Goal: Task Accomplishment & Management: Manage account settings

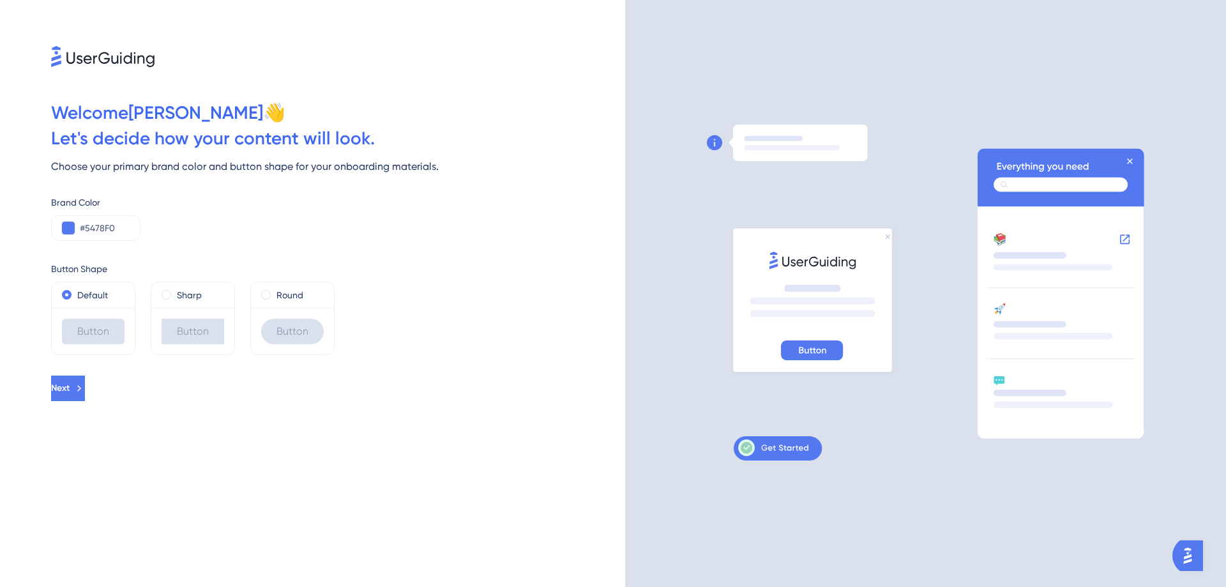
click at [429, 271] on div "Button Shape" at bounding box center [338, 268] width 574 height 15
click at [186, 301] on label "Sharp" at bounding box center [189, 294] width 25 height 15
click at [107, 297] on label "Default" at bounding box center [92, 294] width 31 height 15
click at [264, 296] on span at bounding box center [266, 295] width 10 height 10
click at [275, 292] on input "radio" at bounding box center [275, 292] width 0 height 0
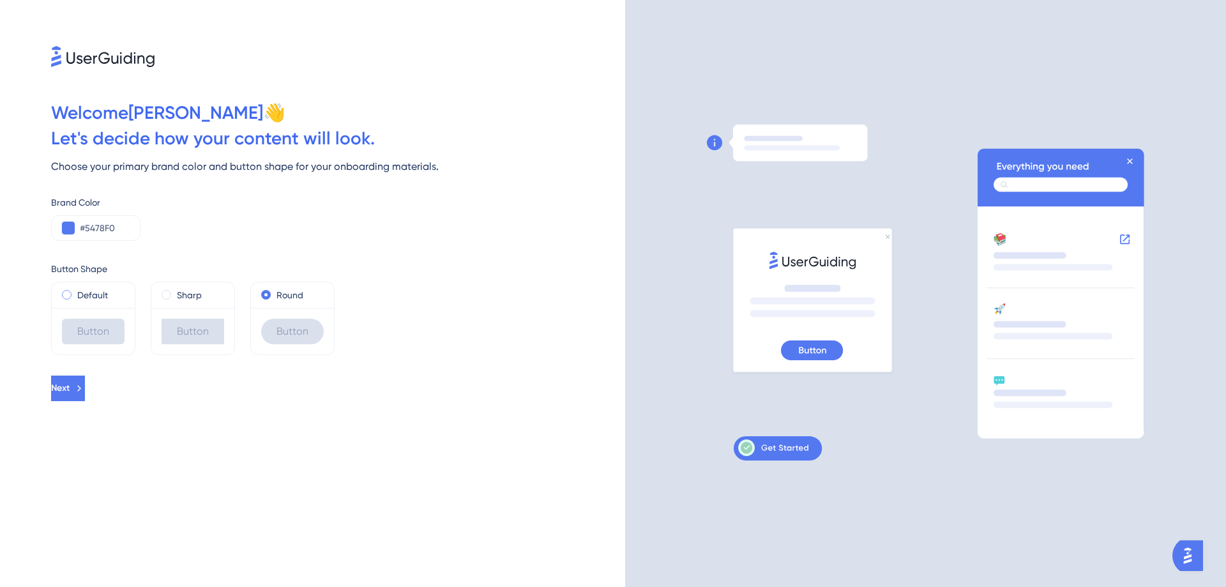
click at [82, 293] on label "Default" at bounding box center [92, 294] width 31 height 15
click at [270, 294] on span at bounding box center [266, 295] width 10 height 10
click at [275, 292] on input "radio" at bounding box center [275, 292] width 0 height 0
click at [102, 223] on input "#5478F0" at bounding box center [105, 227] width 50 height 15
click at [80, 228] on input "#5478F0" at bounding box center [105, 227] width 50 height 15
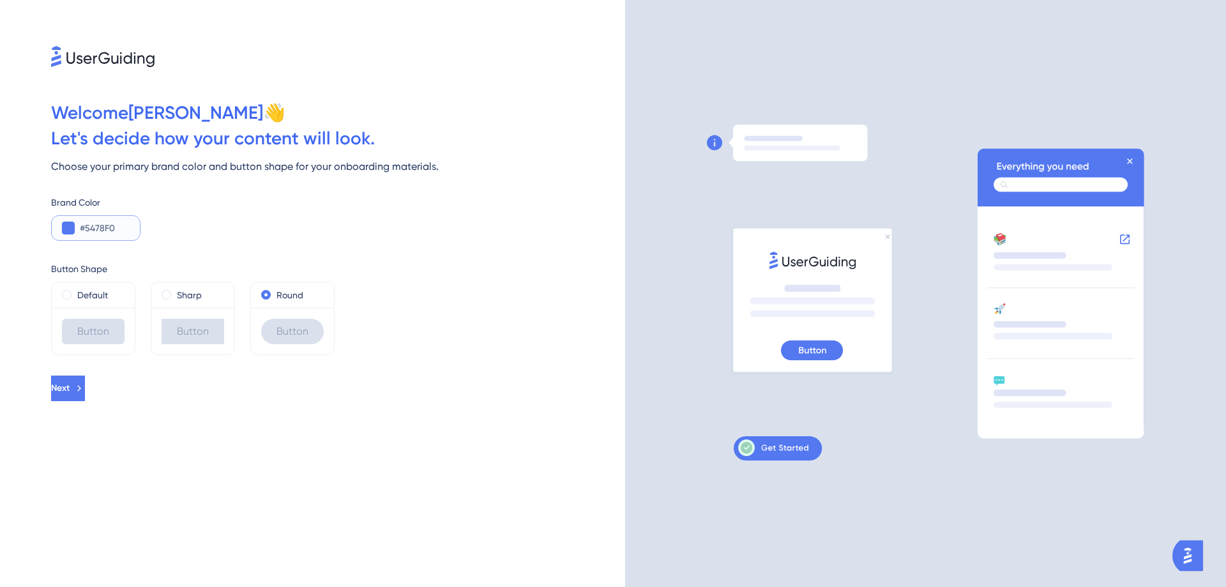
click at [73, 229] on button at bounding box center [68, 228] width 13 height 13
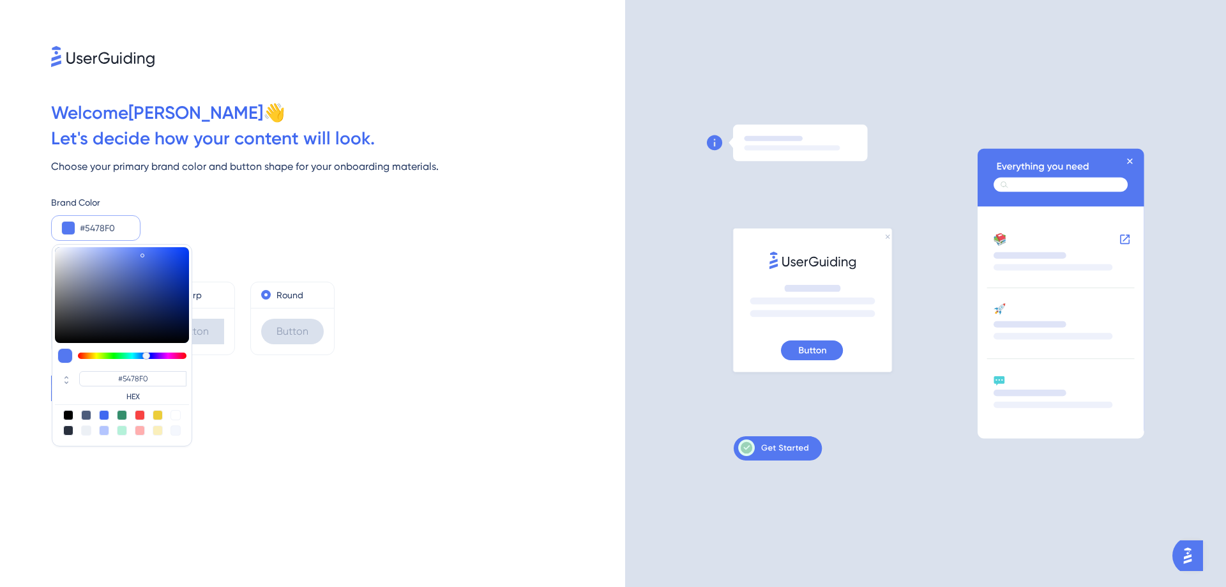
type input "#7e54f0"
type input "#7E54F0"
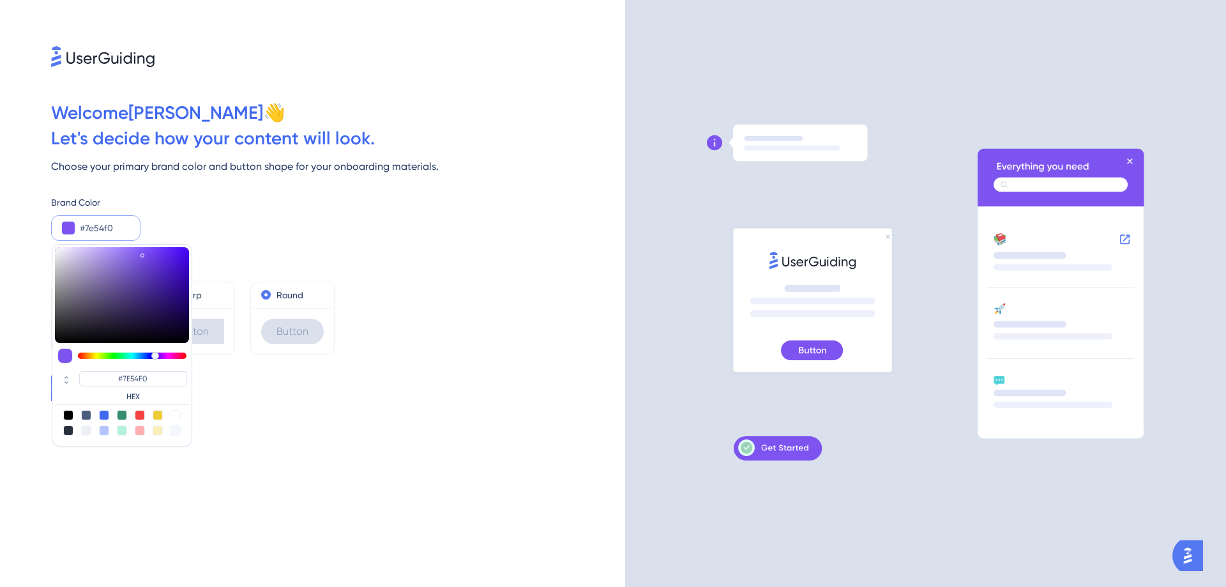
type input "#8454f0"
type input "#8454F0"
type input "#8954f0"
type input "#8954F0"
type input "#9454f0"
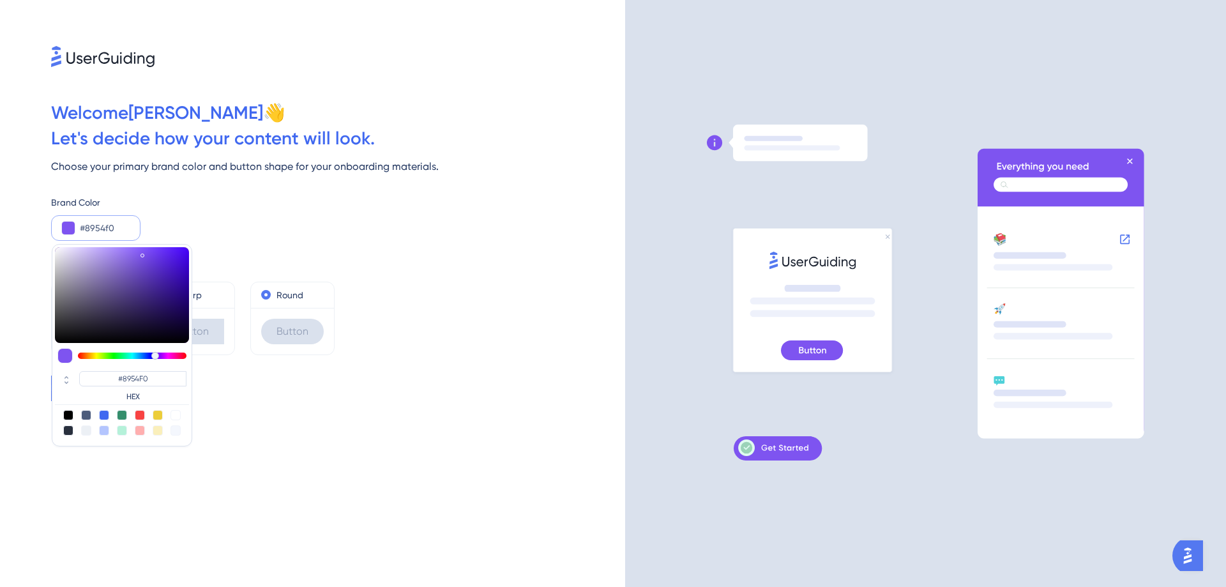
type input "#9454F0"
type input "#9f54f0"
type input "#9F54F0"
type input "#b054f0"
type input "#B054F0"
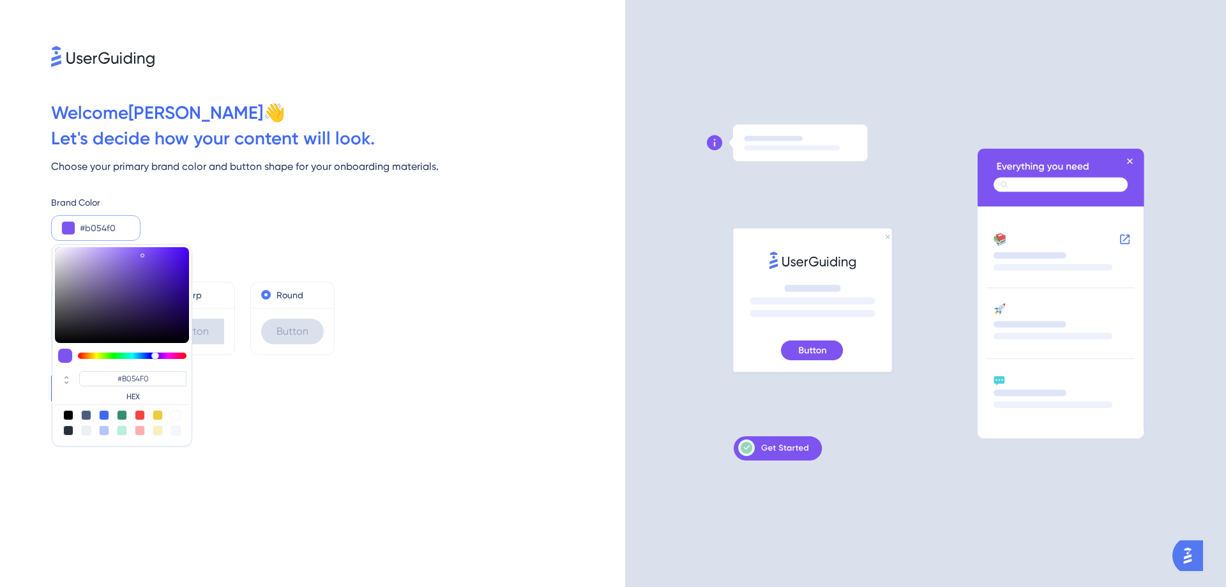
type input "#b554f0"
type input "#B554F0"
type input "#d154f0"
type input "#D154F0"
type input "#d654f0"
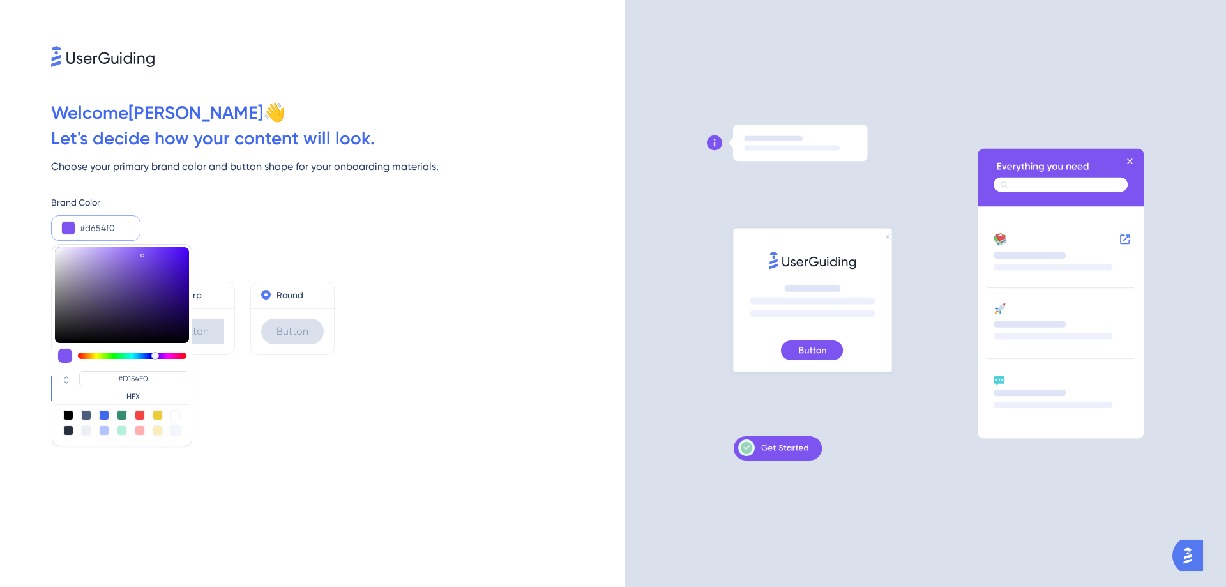
type input "#D654F0"
type input "#dc54f0"
type input "#DC54F0"
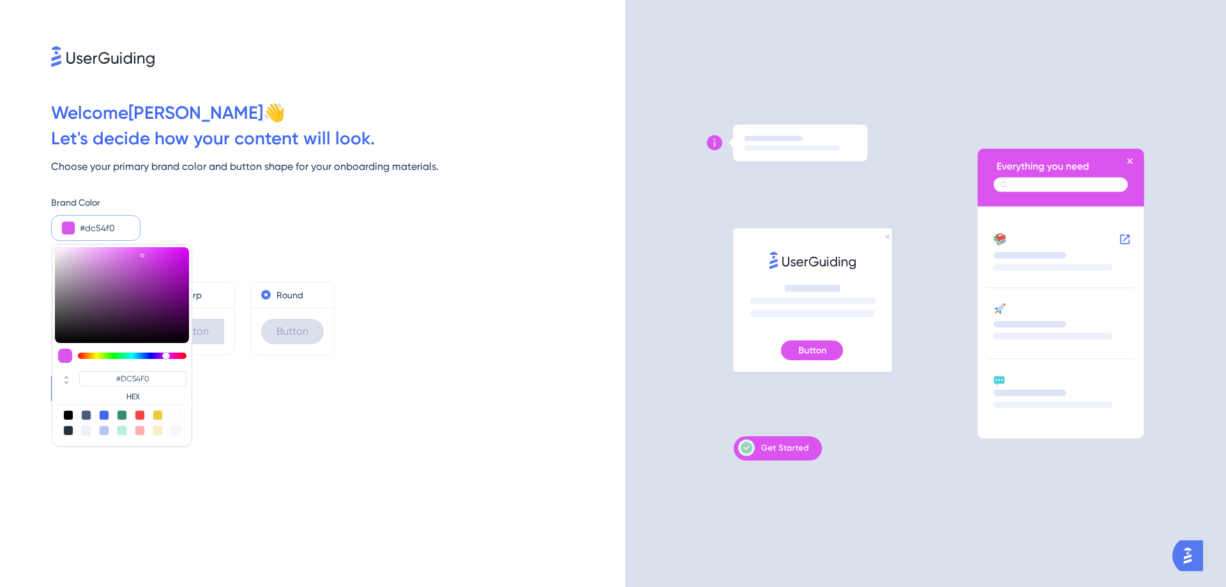
type input "#e154f0"
type input "#E154F0"
type input "#e754f0"
type input "#E754F0"
type input "#ec54f0"
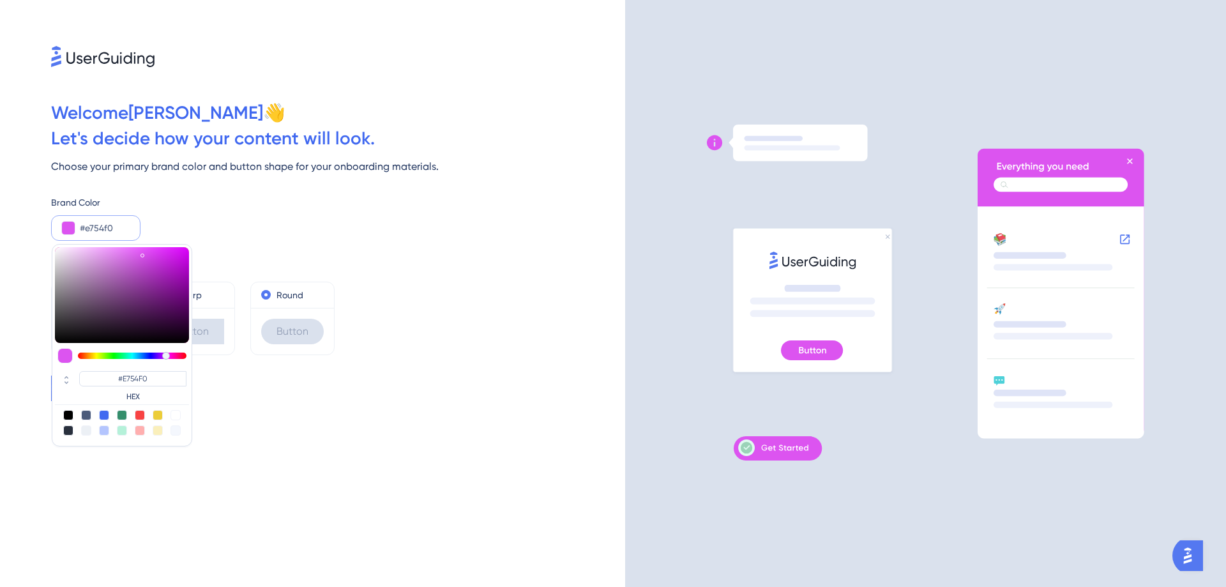
type input "#EC54F0"
type input "#f054ee"
type input "#F054EE"
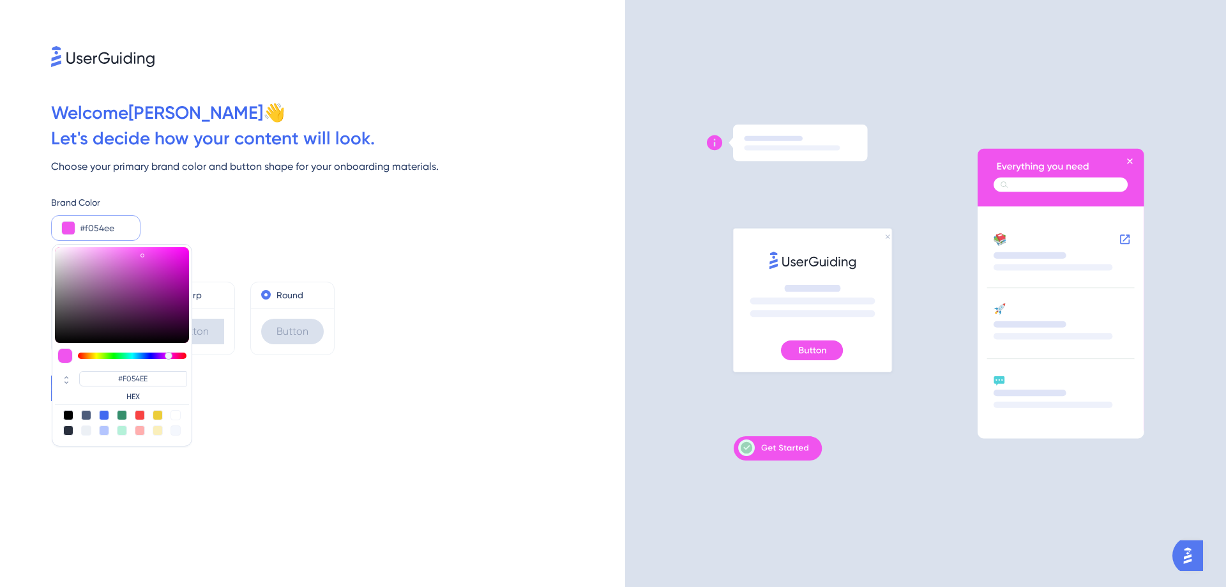
type input "#e154f0"
type input "#E154F0"
type input "#c654f0"
type input "#C654F0"
type input "#c054f0"
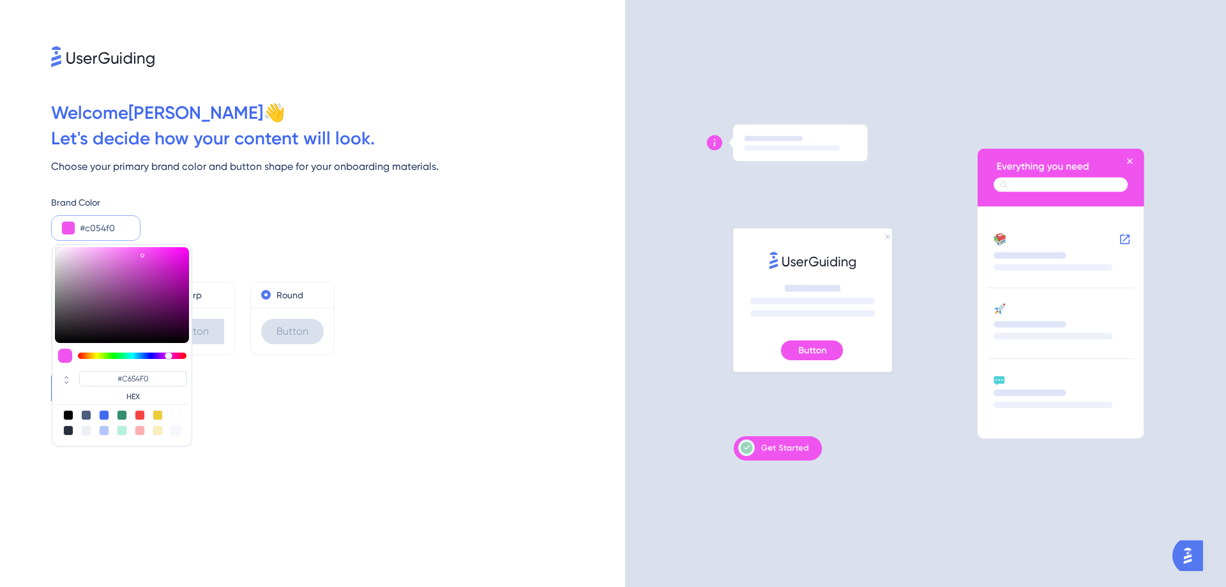
type input "#C054F0"
type input "#bb54f0"
type input "#BB54F0"
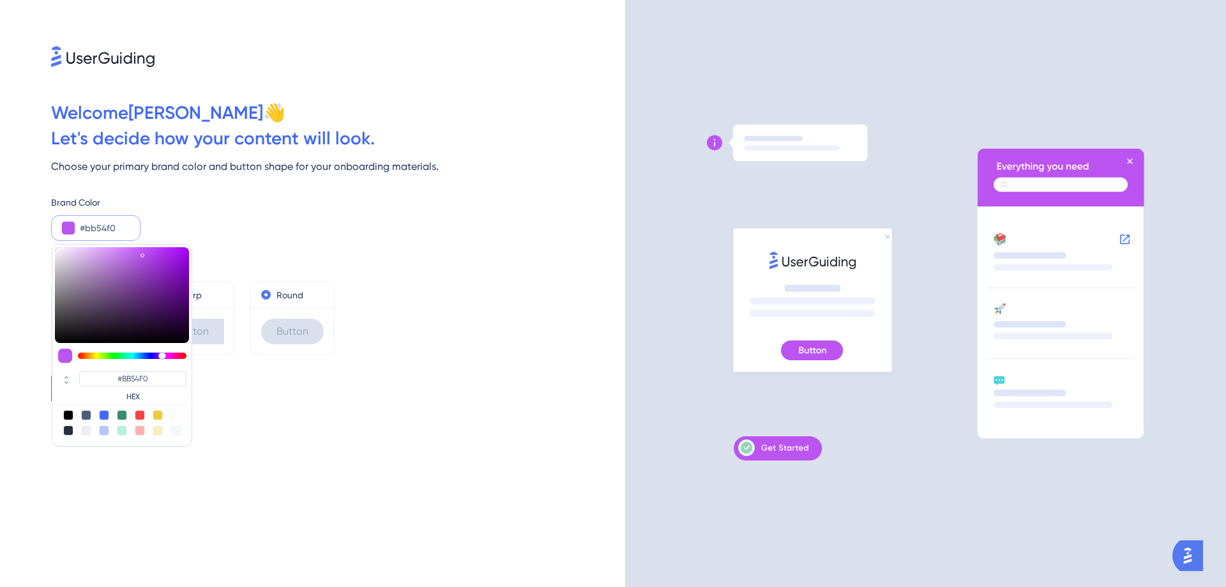
type input "#b554f0"
type input "#B554F0"
type input "#a554f0"
type input "#B054F0"
type input "#9f54f0"
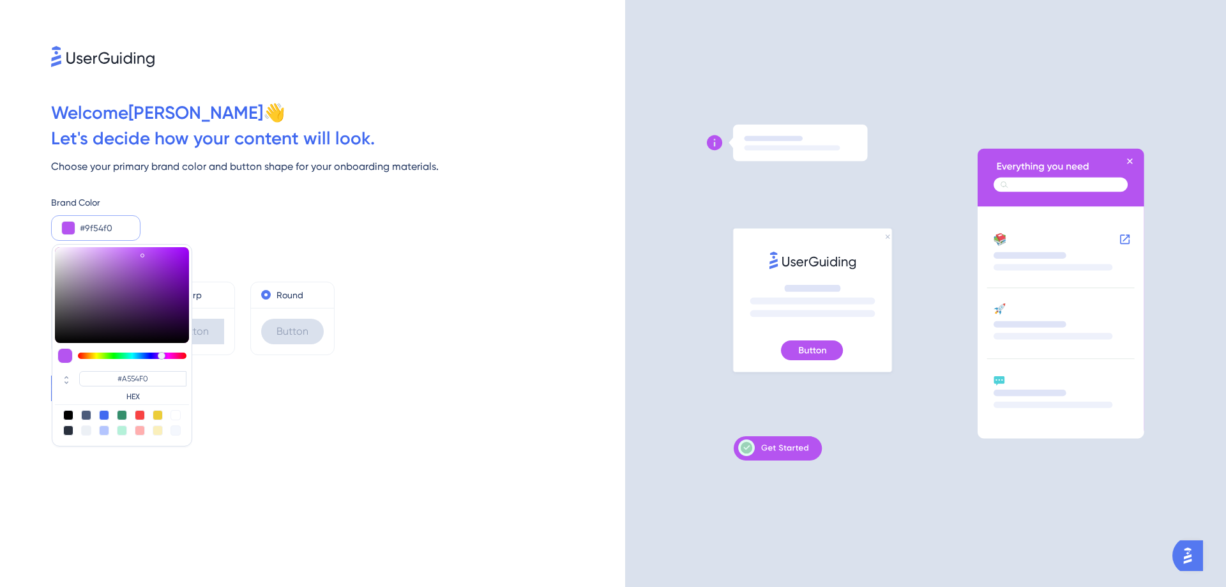
type input "#9F54F0"
type input "#9a54f0"
type input "#9A54F0"
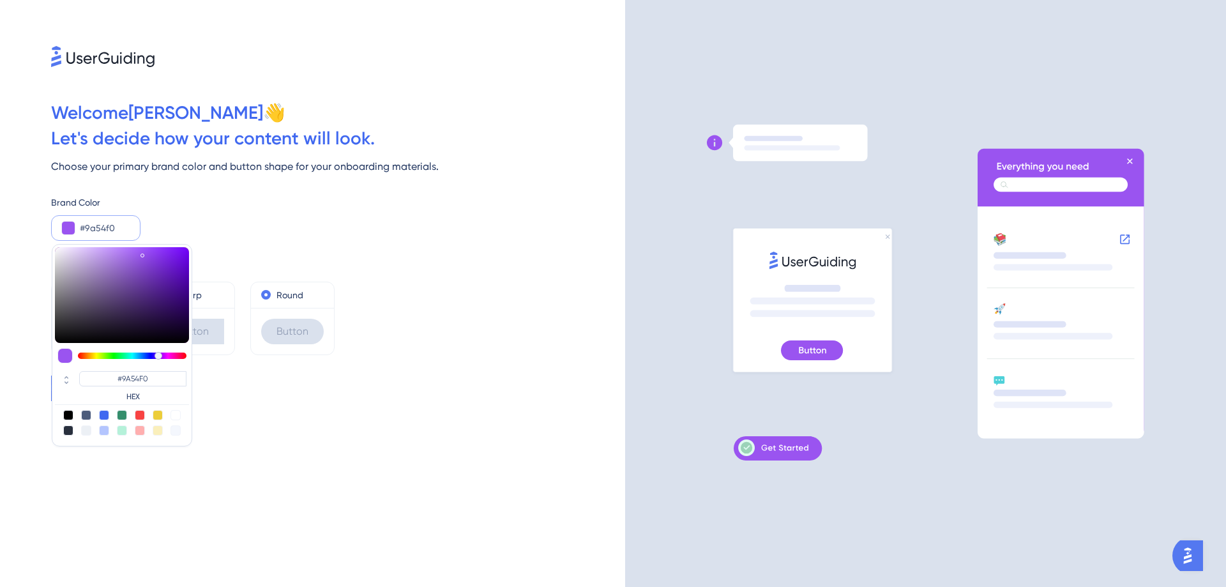
click at [158, 354] on div at bounding box center [132, 356] width 109 height 6
click at [176, 222] on div "Brand Color #9a54f0 #9A54F0 HEX" at bounding box center [338, 218] width 574 height 46
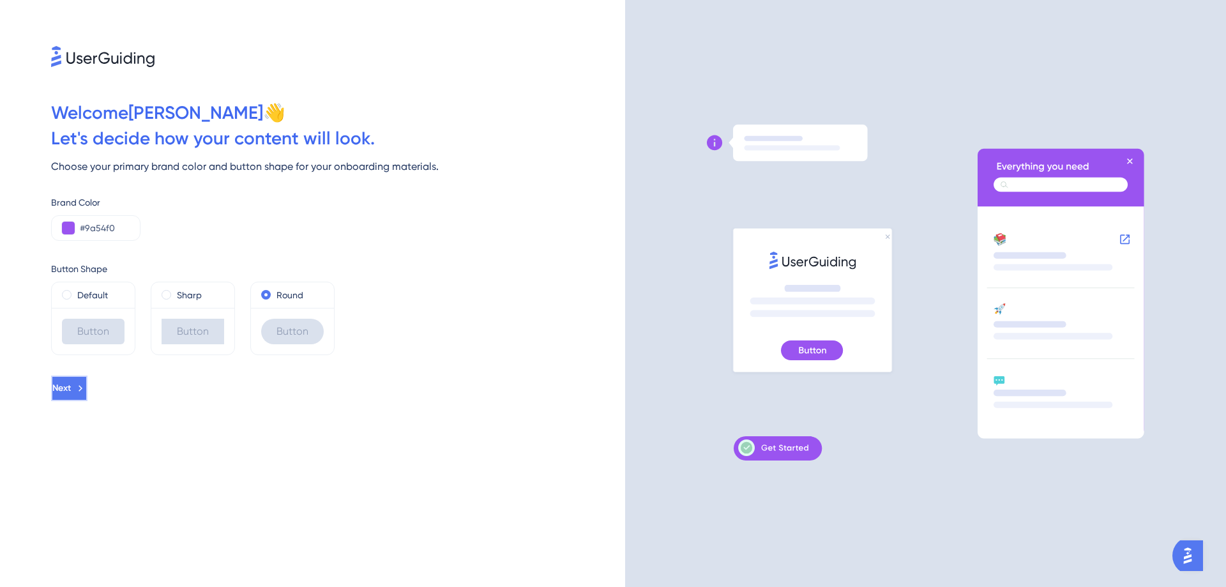
click at [71, 382] on span "Next" at bounding box center [61, 388] width 19 height 15
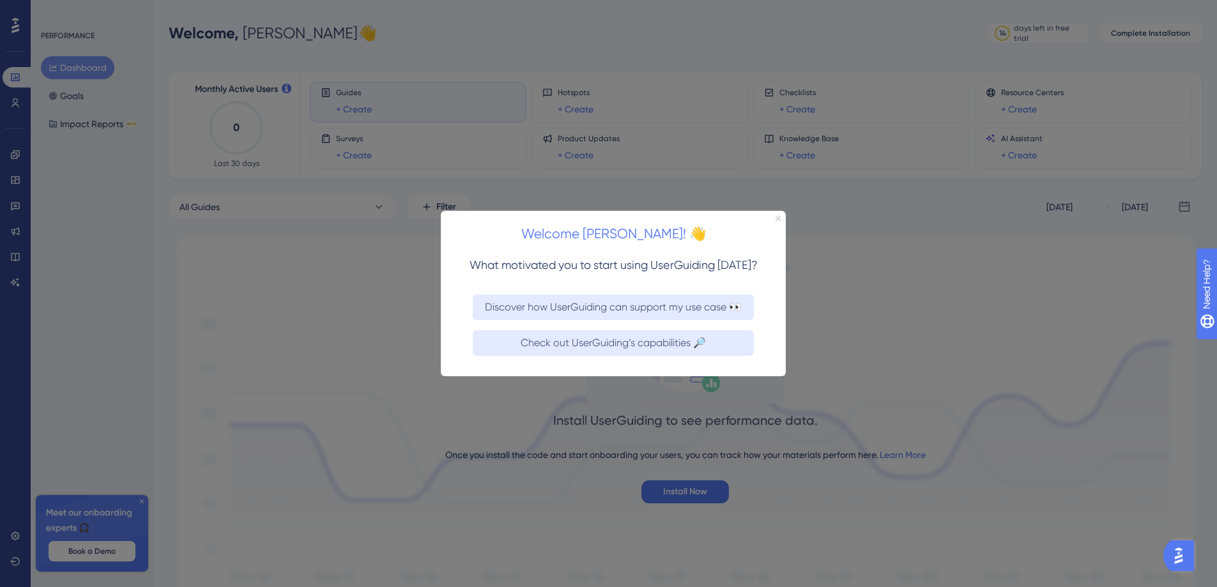
click at [775, 218] on icon "Close Preview" at bounding box center [777, 217] width 5 height 5
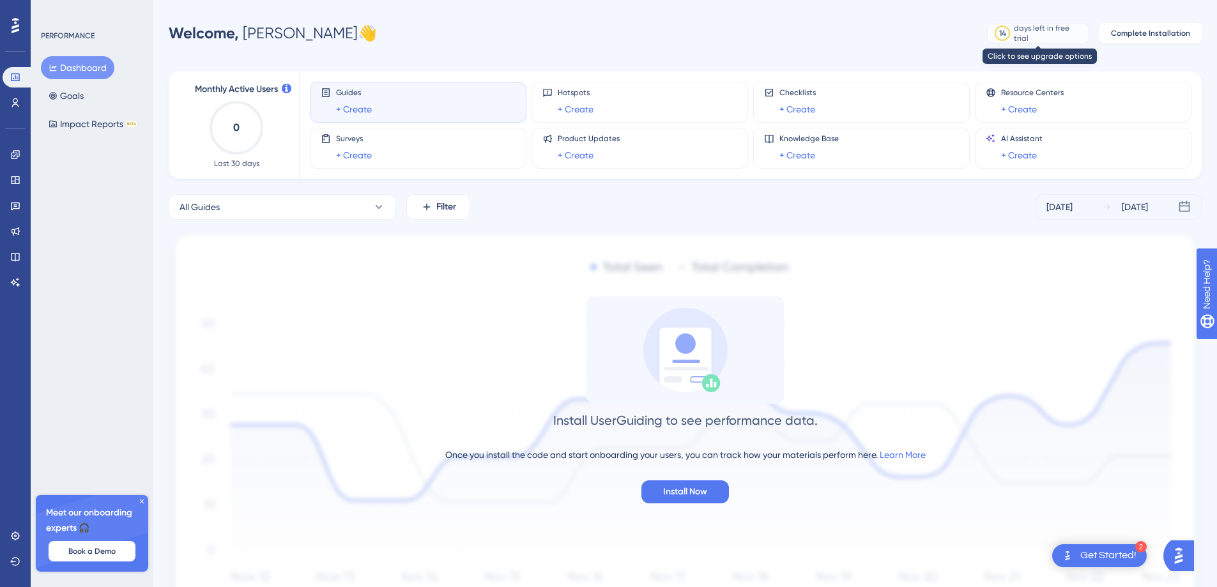
click at [1030, 34] on div "days left in free trial" at bounding box center [1049, 33] width 71 height 20
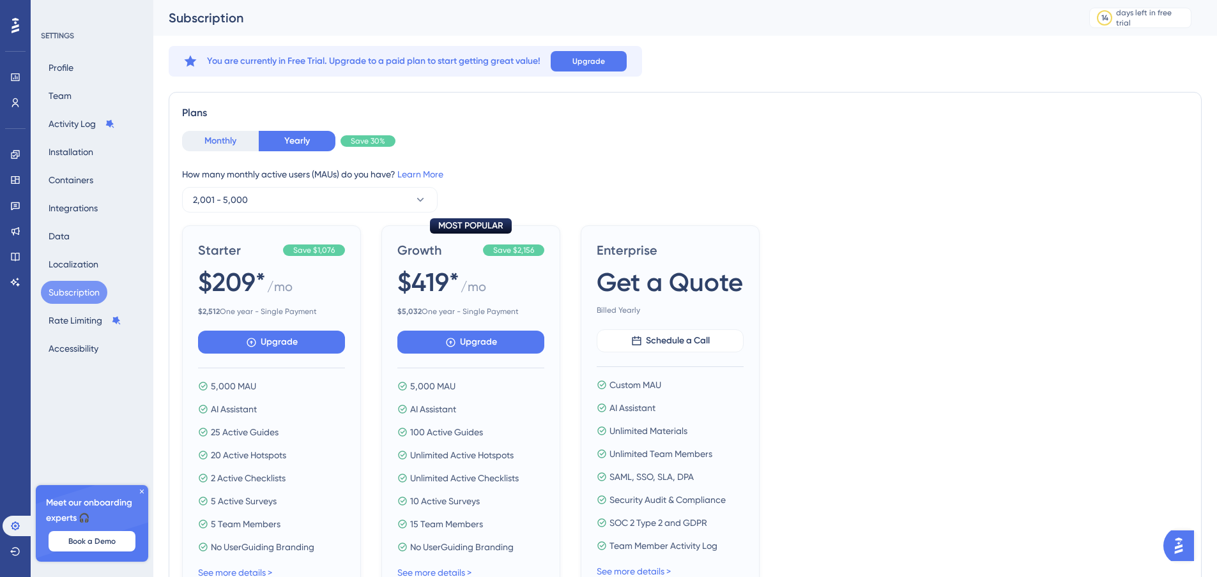
click at [241, 132] on button "Monthly" at bounding box center [220, 141] width 77 height 20
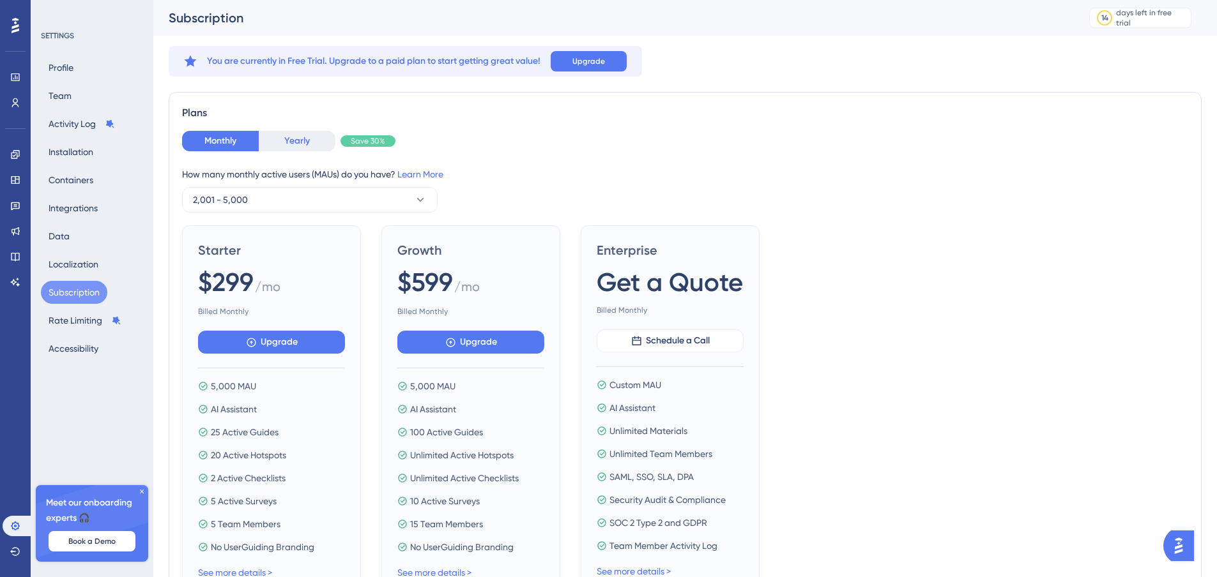
click at [297, 132] on button "Yearly" at bounding box center [297, 141] width 77 height 20
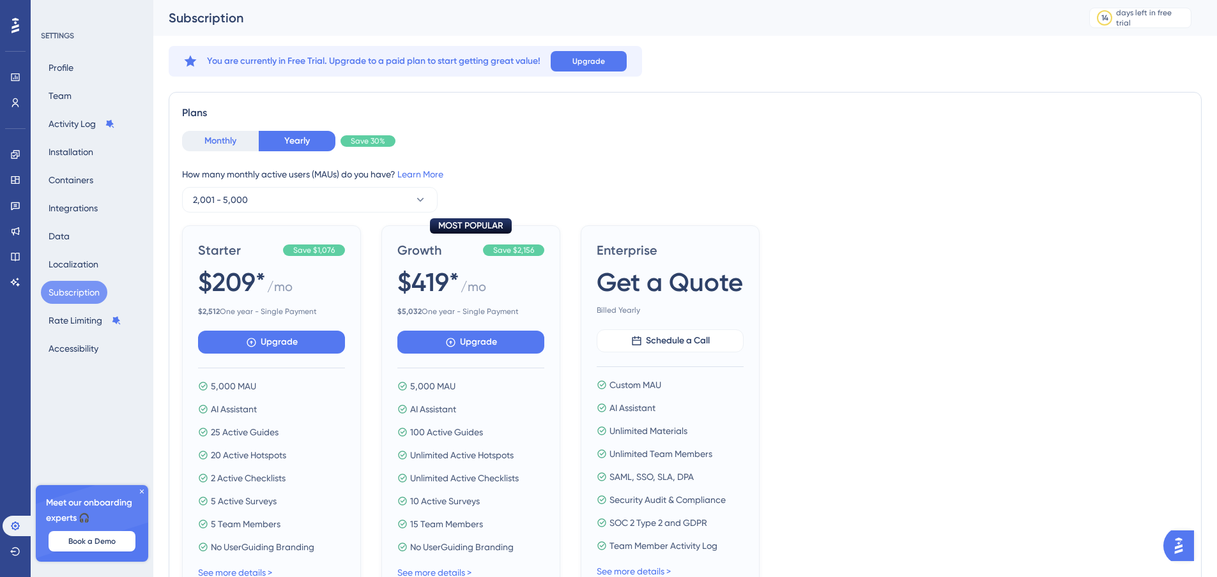
click at [236, 149] on button "Monthly" at bounding box center [220, 141] width 77 height 20
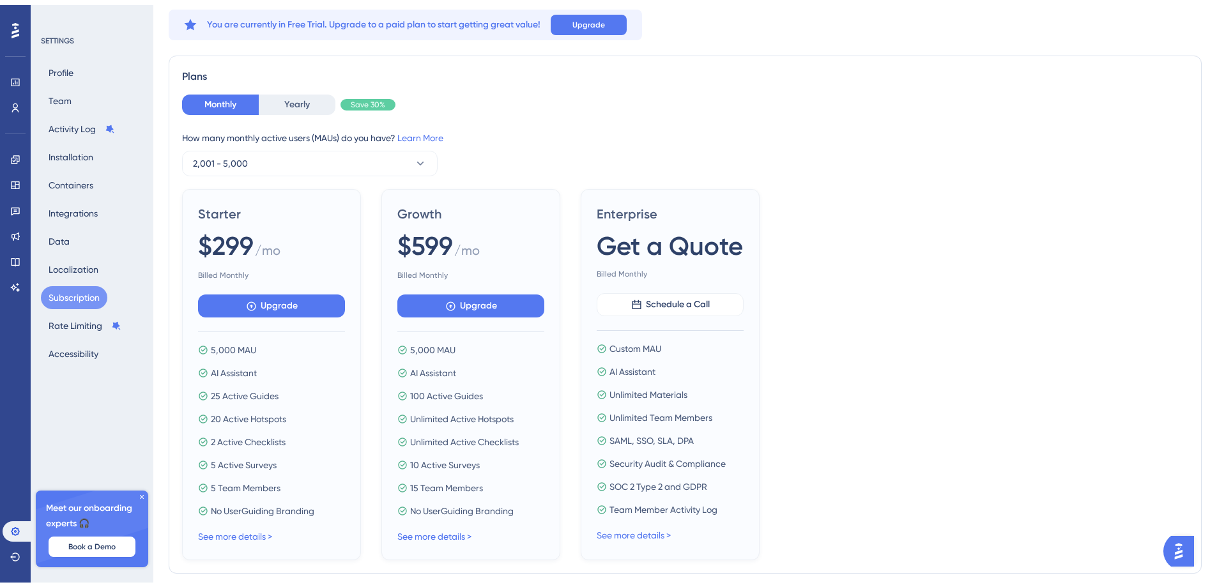
scroll to position [64, 0]
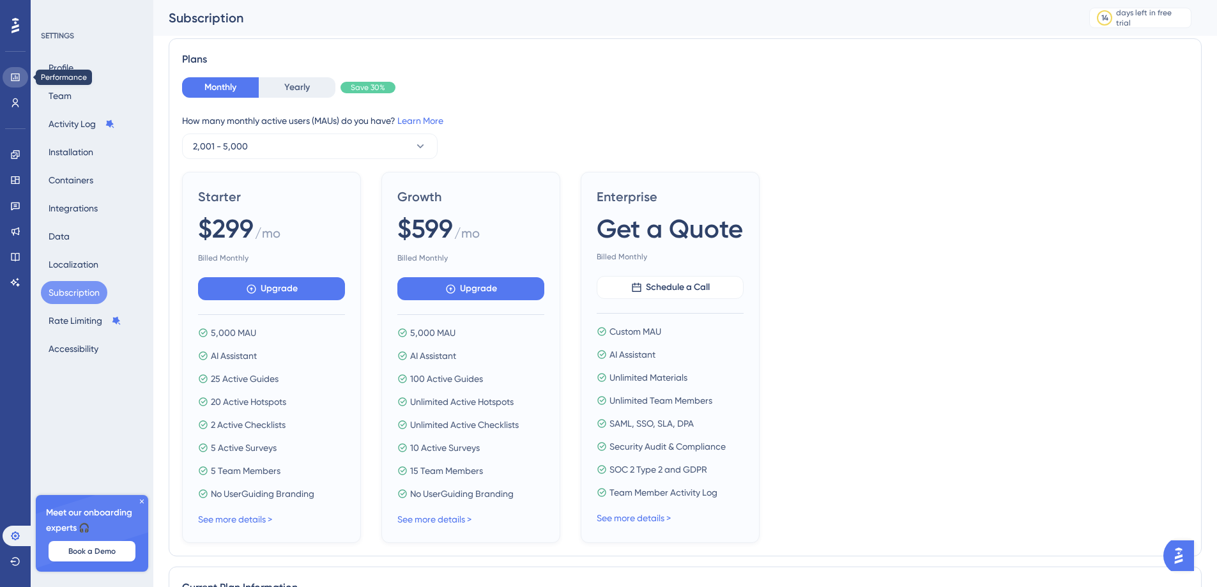
click at [19, 75] on icon at bounding box center [15, 77] width 10 height 10
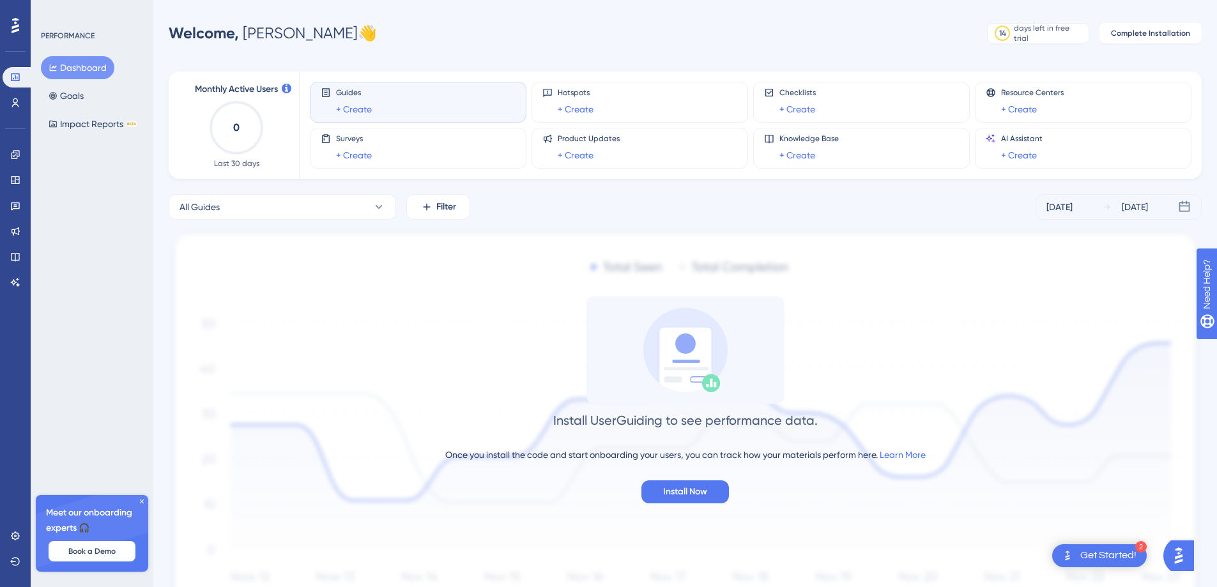
click at [381, 95] on div "Guides + Create" at bounding box center [418, 102] width 195 height 29
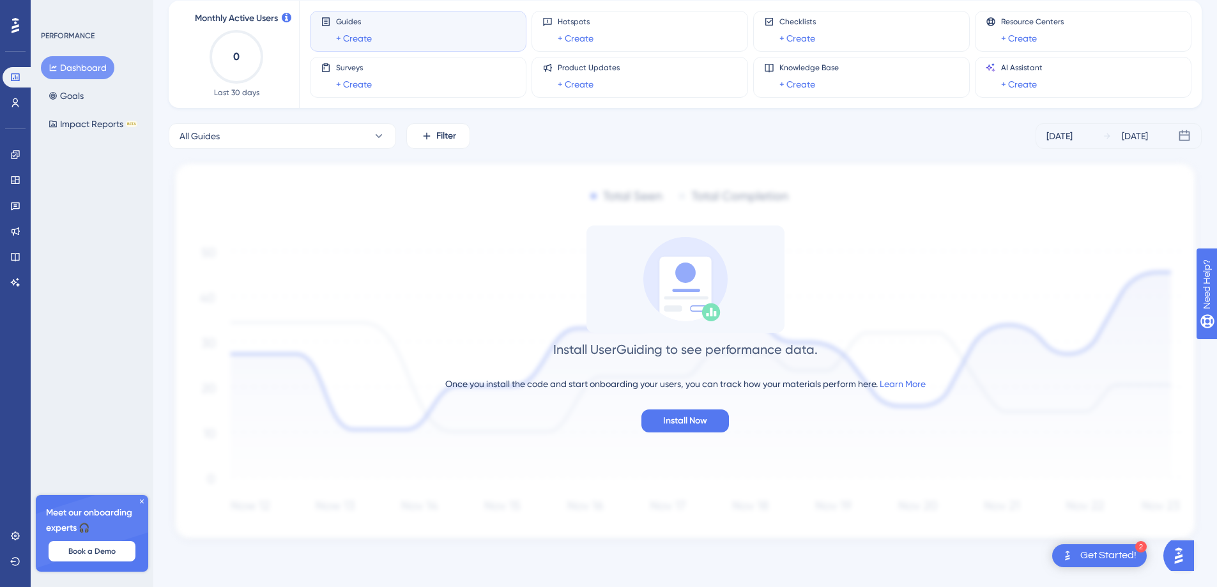
scroll to position [72, 0]
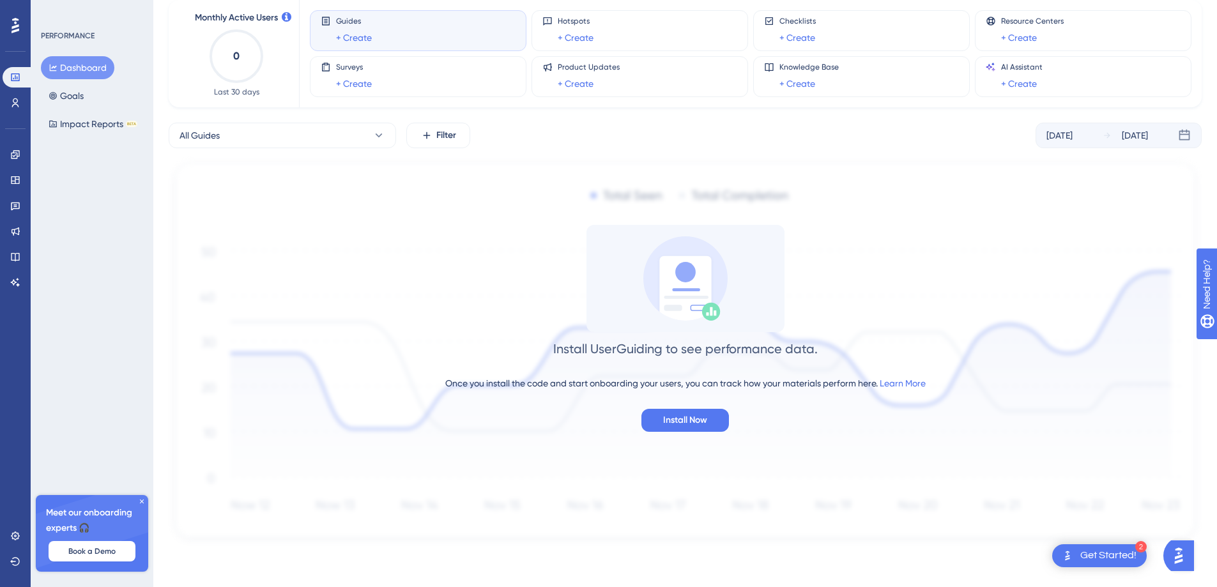
scroll to position [64, 0]
